Goal: Find specific page/section: Find specific page/section

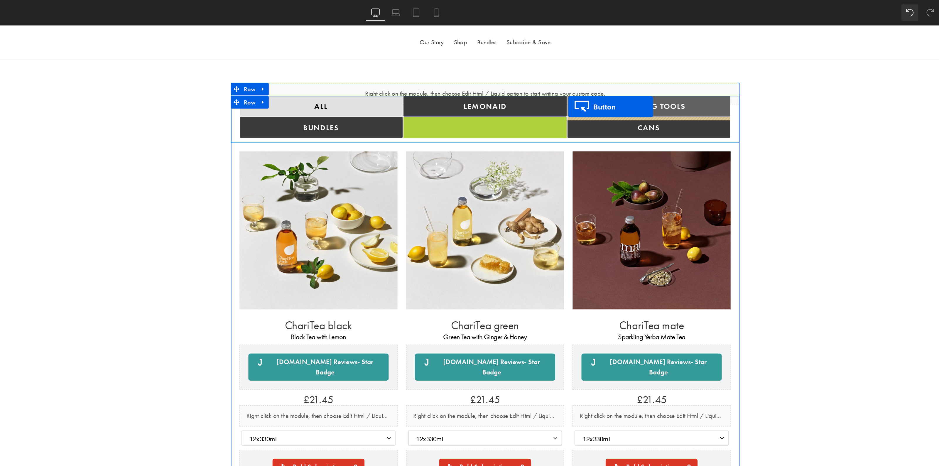
drag, startPoint x: 285, startPoint y: 95, endPoint x: 353, endPoint y: 82, distance: 69.6
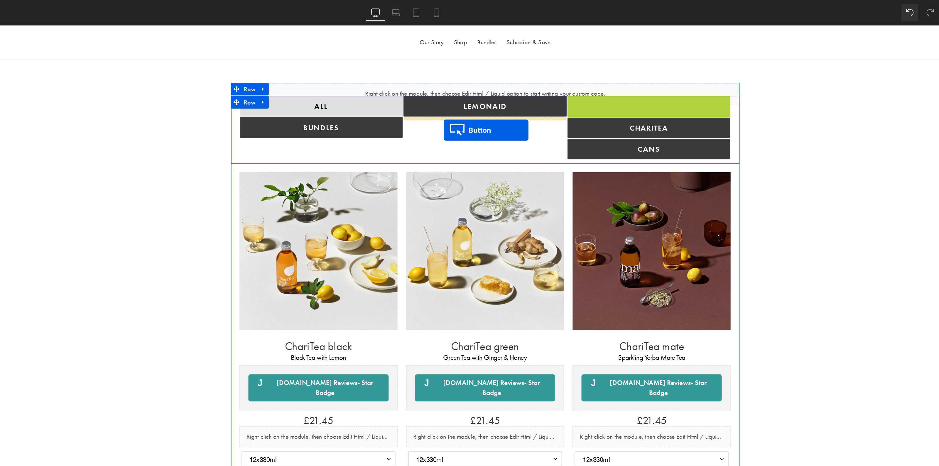
drag, startPoint x: 397, startPoint y: 79, endPoint x: 266, endPoint y: 98, distance: 132.2
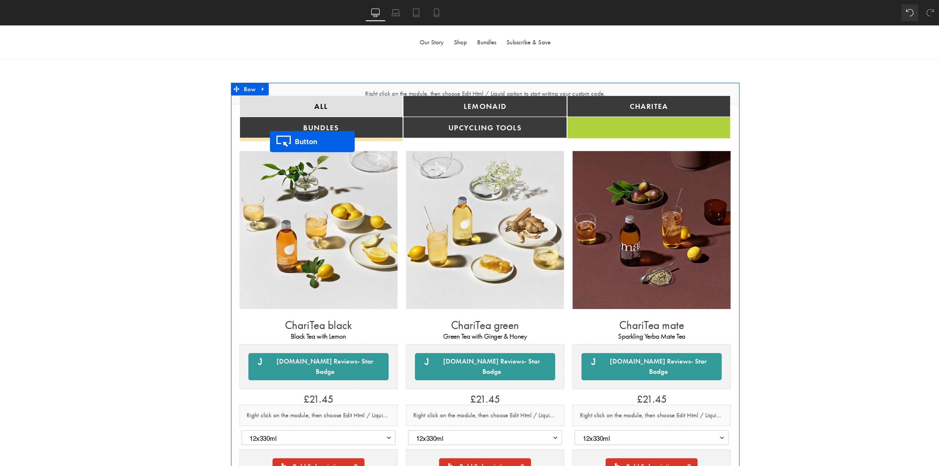
drag, startPoint x: 399, startPoint y: 98, endPoint x: 146, endPoint y: 106, distance: 253.1
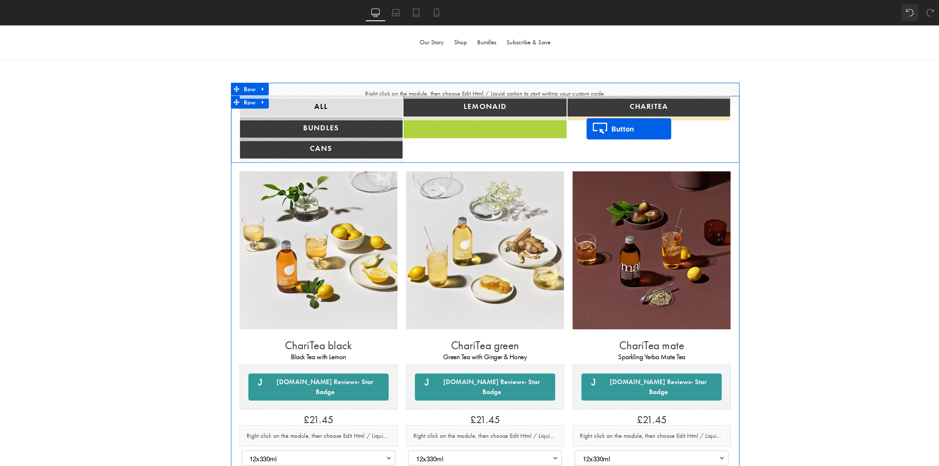
drag, startPoint x: 284, startPoint y: 95, endPoint x: 366, endPoint y: 97, distance: 81.3
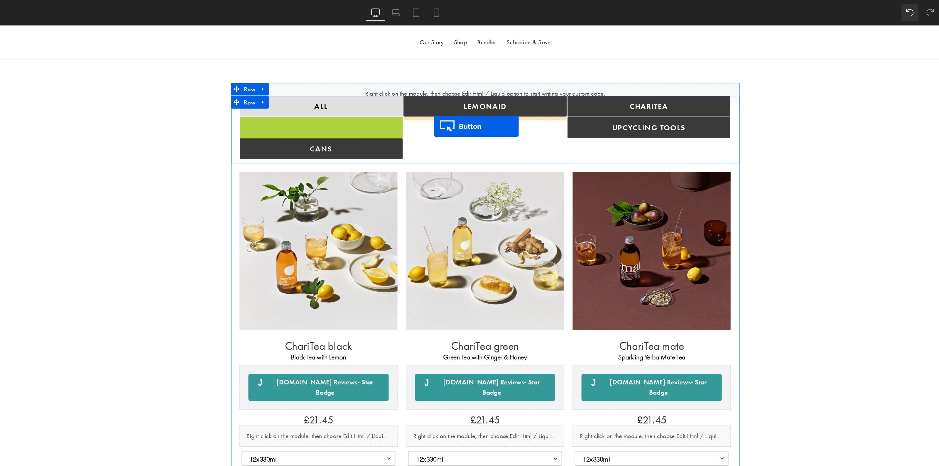
drag, startPoint x: 171, startPoint y: 96, endPoint x: 260, endPoint y: 95, distance: 88.9
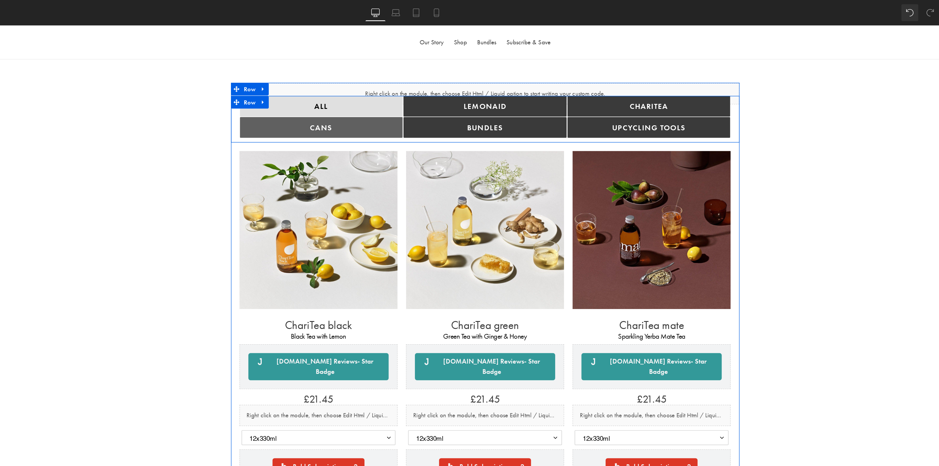
click at [213, 96] on link "cANS" at bounding box center [182, 96] width 113 height 14
click at [204, 99] on link "cANS" at bounding box center [182, 96] width 113 height 14
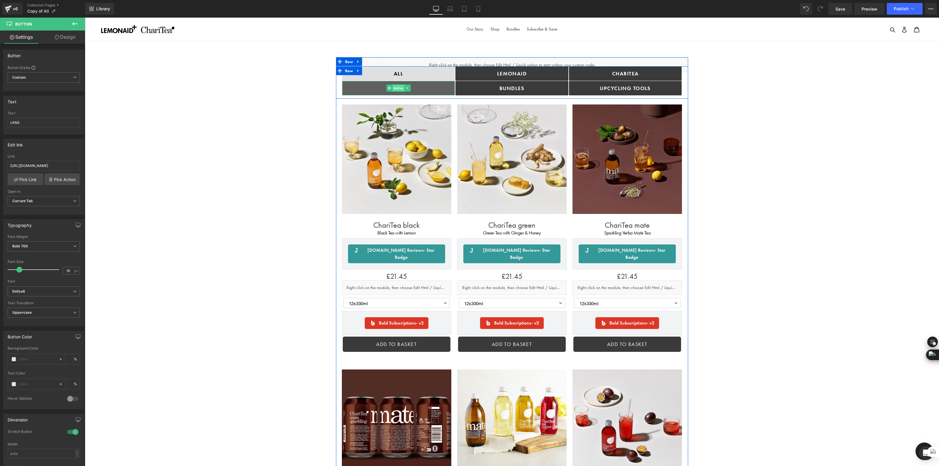
click at [398, 86] on span "Button" at bounding box center [399, 88] width 12 height 7
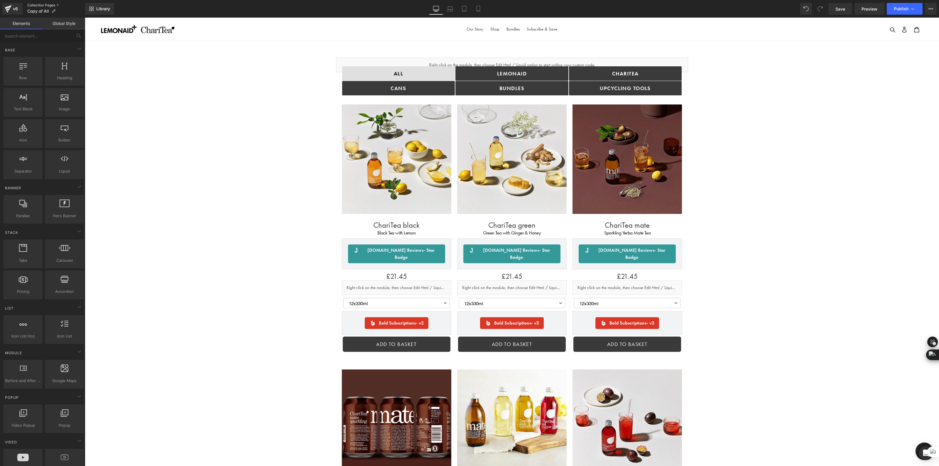
click at [37, 4] on link "Collection Pages" at bounding box center [56, 5] width 58 height 5
